Goal: Task Accomplishment & Management: Manage account settings

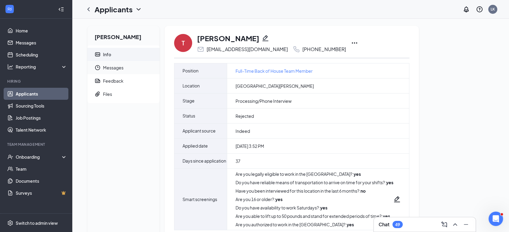
click at [113, 65] on span "Messages" at bounding box center [129, 67] width 52 height 13
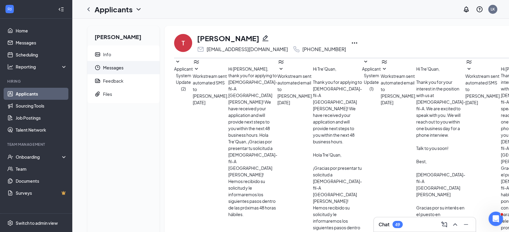
click at [351, 42] on icon "Ellipses" at bounding box center [354, 42] width 7 height 7
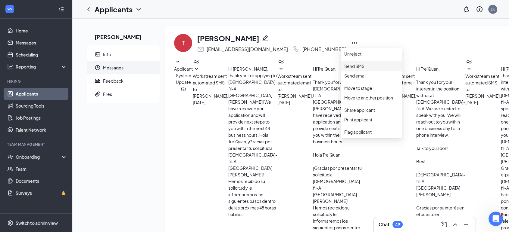
click at [354, 69] on p "Send SMS" at bounding box center [371, 66] width 54 height 7
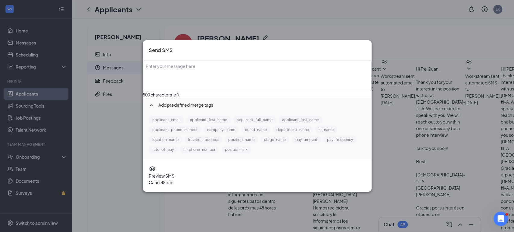
click at [367, 48] on icon "Cross" at bounding box center [369, 50] width 4 height 4
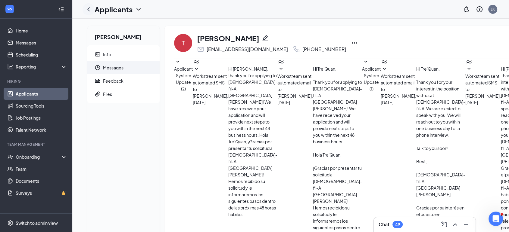
click at [87, 9] on icon "ChevronLeft" at bounding box center [88, 9] width 7 height 7
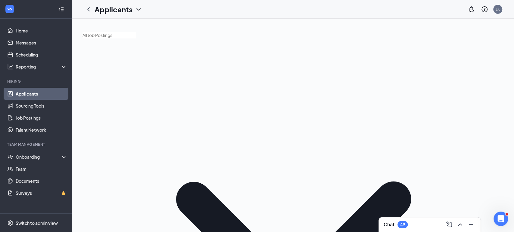
type input "Tre'Q"
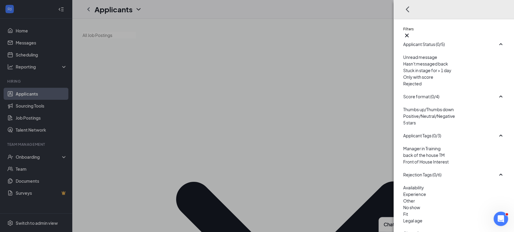
click at [403, 80] on div at bounding box center [453, 80] width 101 height 0
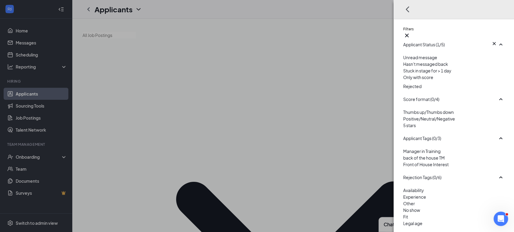
click at [334, 65] on div "Filters Applicant Status (1/5) Unread message Hasn't messaged back Stuck in sta…" at bounding box center [257, 116] width 514 height 232
click at [410, 32] on icon "Cross" at bounding box center [406, 35] width 7 height 7
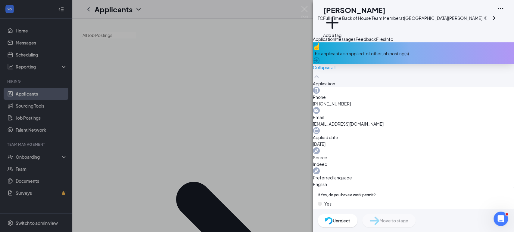
click at [376, 42] on span "Feedback" at bounding box center [365, 38] width 20 height 5
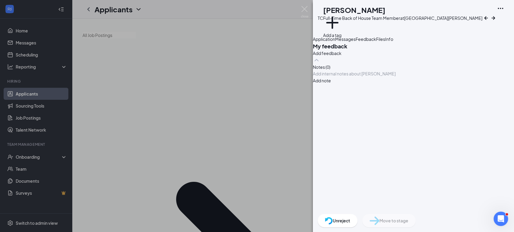
click at [327, 42] on button "Application" at bounding box center [324, 39] width 22 height 7
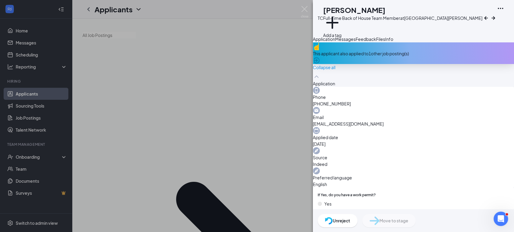
click at [355, 42] on div "Messages" at bounding box center [345, 39] width 20 height 7
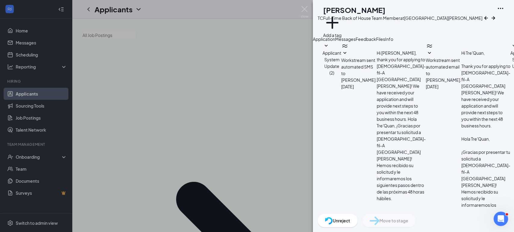
scroll to position [64, 0]
click at [393, 42] on div "Info" at bounding box center [389, 39] width 8 height 7
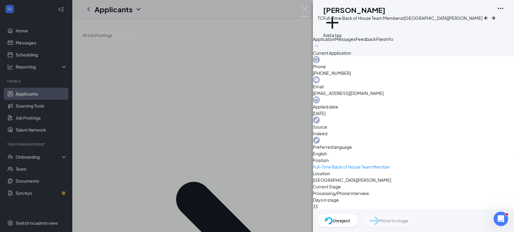
click at [370, 14] on h1 "[PERSON_NAME]" at bounding box center [354, 10] width 62 height 10
click at [327, 42] on span "Application" at bounding box center [324, 38] width 22 height 5
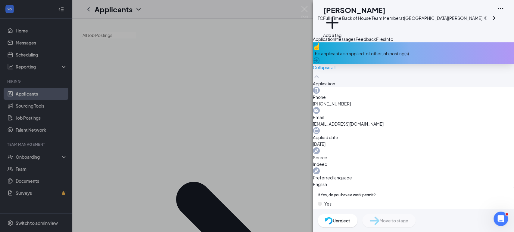
click at [355, 42] on div "Messages" at bounding box center [345, 39] width 20 height 7
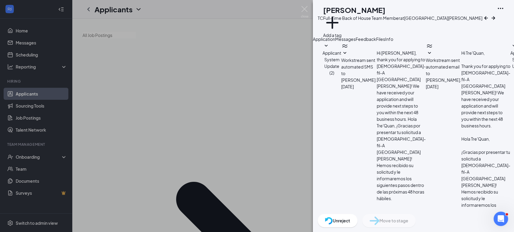
scroll to position [130, 0]
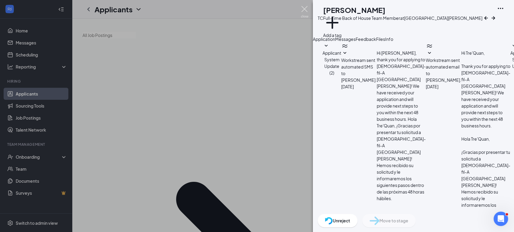
click at [305, 9] on img at bounding box center [305, 12] width 8 height 12
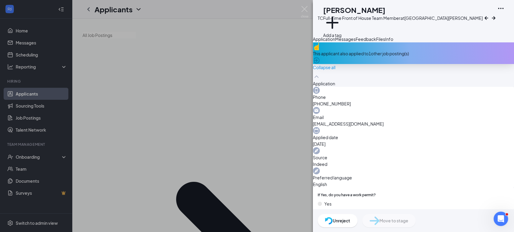
click at [355, 42] on span "Messages" at bounding box center [345, 38] width 20 height 5
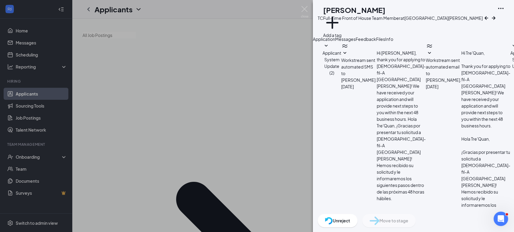
scroll to position [4, 0]
click at [510, 76] on span "Applicant System Update (1)" at bounding box center [519, 62] width 19 height 25
click at [426, 83] on span "Workstream sent automated email to [PERSON_NAME]." at bounding box center [444, 69] width 36 height 25
click at [303, 8] on img at bounding box center [305, 12] width 8 height 12
